Goal: Find contact information: Find contact information

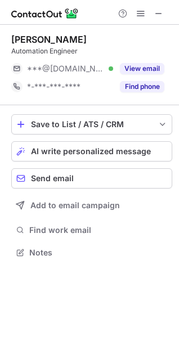
scroll to position [5, 5]
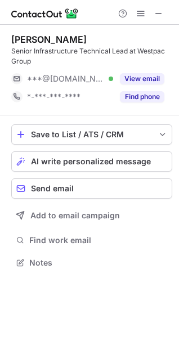
scroll to position [255, 179]
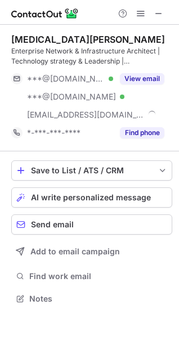
scroll to position [291, 179]
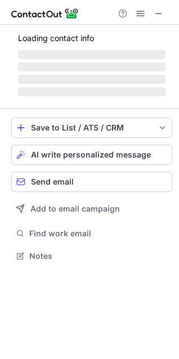
scroll to position [255, 179]
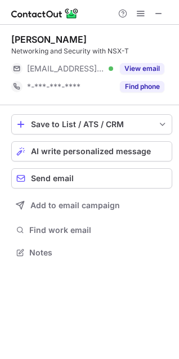
scroll to position [5, 5]
click at [157, 14] on span at bounding box center [158, 13] width 9 height 9
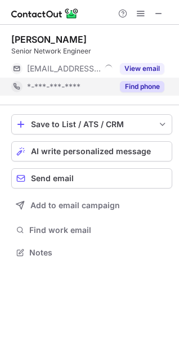
click at [141, 87] on button "Find phone" at bounding box center [142, 86] width 44 height 11
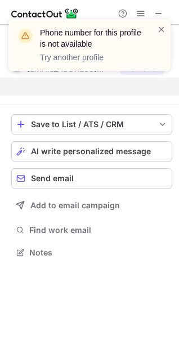
scroll to position [226, 179]
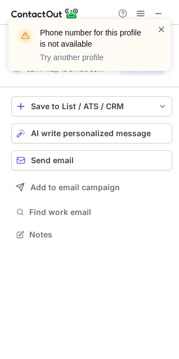
click at [163, 28] on span at bounding box center [161, 29] width 9 height 11
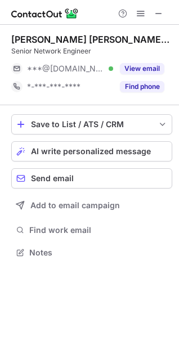
scroll to position [5, 5]
click at [156, 14] on span at bounding box center [158, 13] width 9 height 9
